Goal: Information Seeking & Learning: Check status

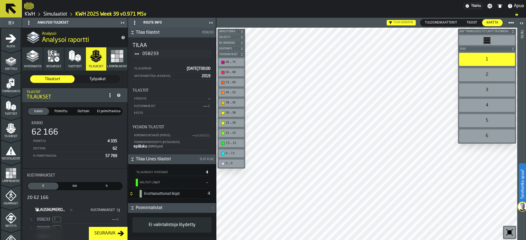
click at [39, 188] on span "€" at bounding box center [43, 186] width 29 height 5
click at [58, 107] on div "Kaikki Kaikki ({{yhteensä}}) Poimittu Valittu ({{yhteensä}}) Osittain Osittain …" at bounding box center [75, 136] width 104 height 66
click at [59, 109] on span "Poimittu" at bounding box center [60, 111] width 19 height 5
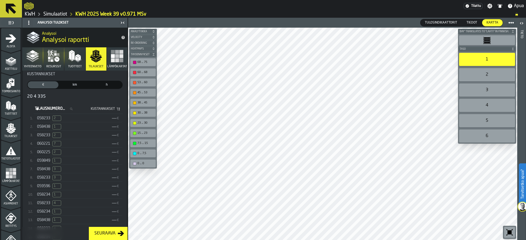
scroll to position [110, 0]
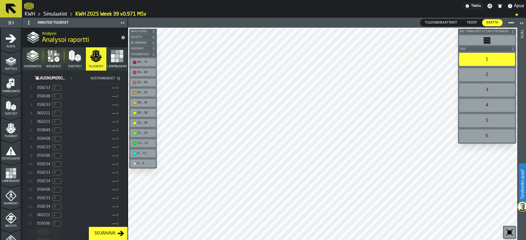
click at [44, 149] on span "058233" at bounding box center [43, 147] width 13 height 4
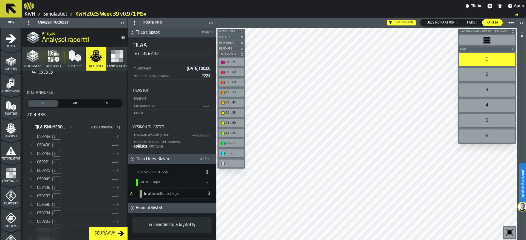
scroll to position [0, 0]
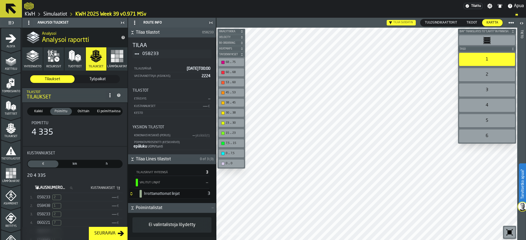
click at [7, 8] on icon at bounding box center [11, 9] width 10 height 10
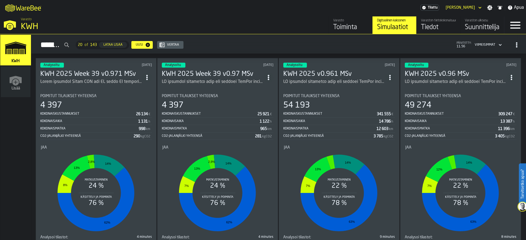
click at [90, 76] on h3 "KWH 2025 Week 39 v0.971 MSv" at bounding box center [91, 74] width 102 height 9
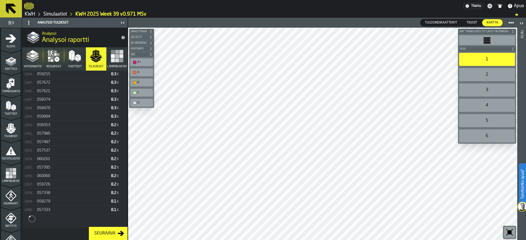
scroll to position [9007, 0]
click at [58, 189] on div "059726 8.2 €" at bounding box center [78, 185] width 89 height 8
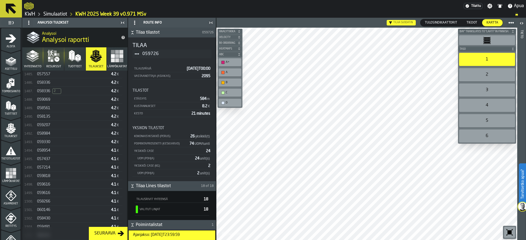
scroll to position [12759, 0]
click at [45, 191] on span "059616" at bounding box center [43, 189] width 13 height 4
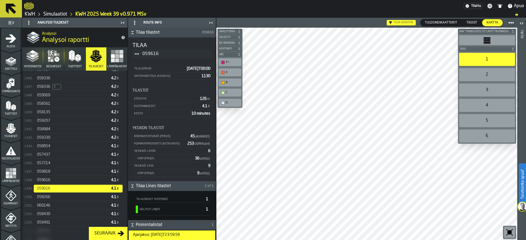
click at [186, 158] on main "1 Aloita 2 Asettelu 3 Toimeksianto 4 Tuotteet 5 Tilaukset 6 Tietotilastot 7 Läm…" at bounding box center [263, 129] width 526 height 223
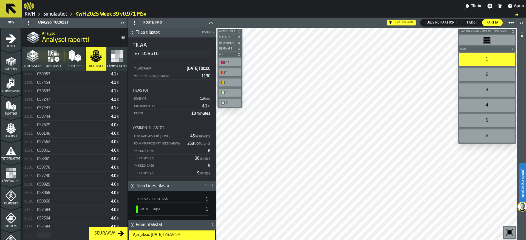
scroll to position [12928, 0]
click at [64, 184] on div "058929 4.0 €" at bounding box center [78, 181] width 89 height 8
click at [46, 198] on span "060181" at bounding box center [43, 195] width 13 height 4
click at [56, 184] on div "058357" at bounding box center [73, 182] width 72 height 4
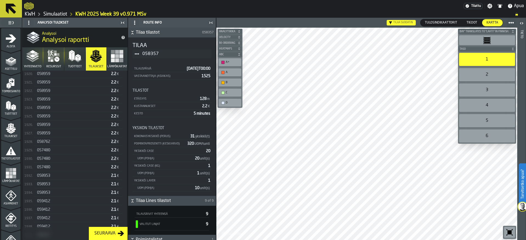
scroll to position [16504, 0]
click at [49, 174] on span "059412" at bounding box center [43, 173] width 13 height 4
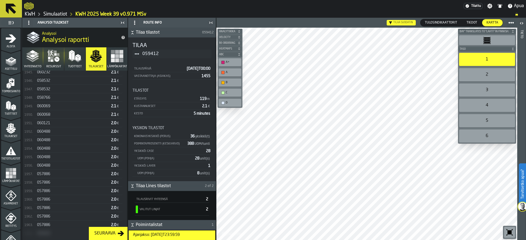
scroll to position [16669, 0]
click at [61, 172] on div "057886" at bounding box center [73, 170] width 72 height 4
click at [64, 172] on div "059699" at bounding box center [73, 170] width 72 height 4
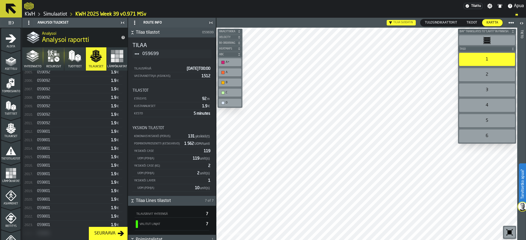
scroll to position [17169, 0]
click at [63, 175] on div "059801 1.9 €" at bounding box center [78, 171] width 89 height 8
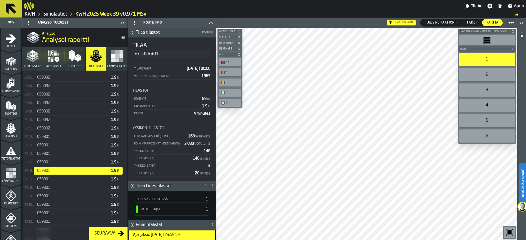
click at [9, 8] on icon at bounding box center [11, 9] width 10 height 10
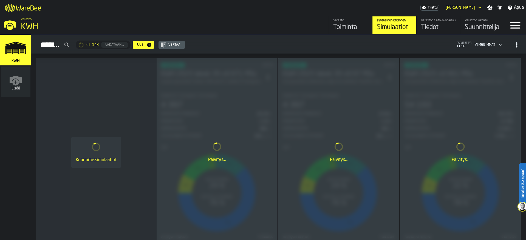
click at [474, 6] on div "[PERSON_NAME]" at bounding box center [459, 7] width 29 height 4
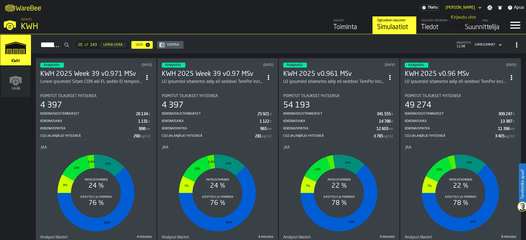
click at [460, 19] on div "Kirjaudu ulos" at bounding box center [465, 17] width 29 height 7
